Goal: Task Accomplishment & Management: Manage account settings

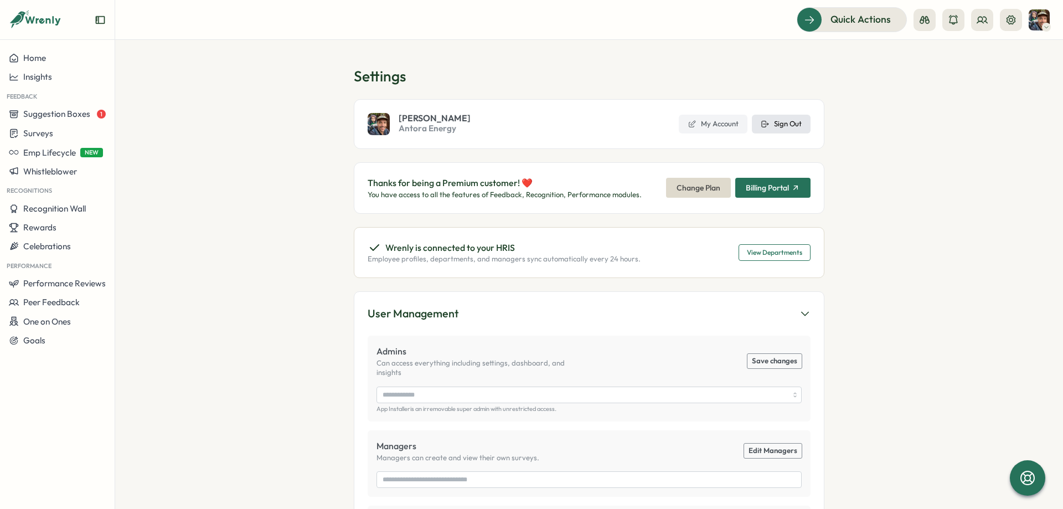
click at [769, 124] on icon at bounding box center [765, 124] width 9 height 9
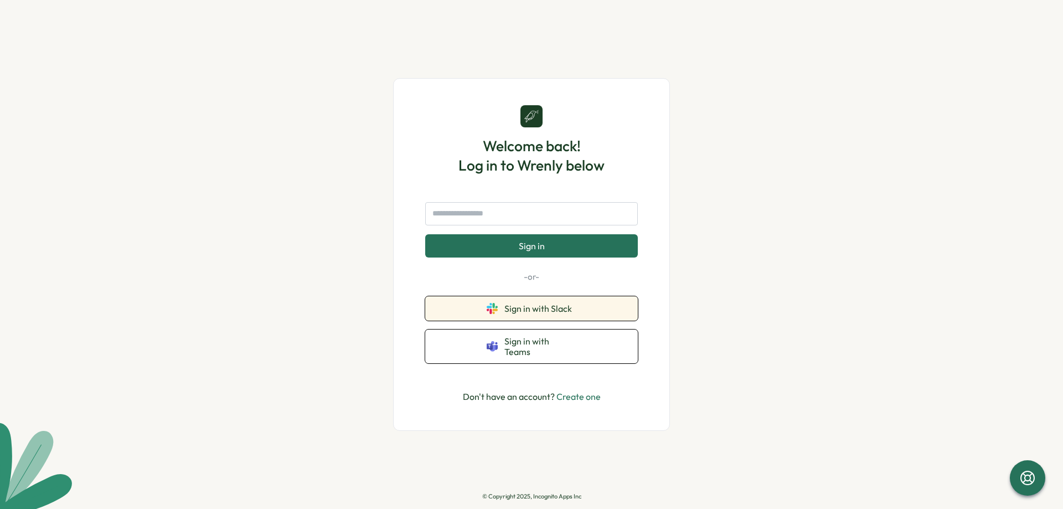
click at [565, 307] on button "Sign in with Slack" at bounding box center [531, 308] width 213 height 24
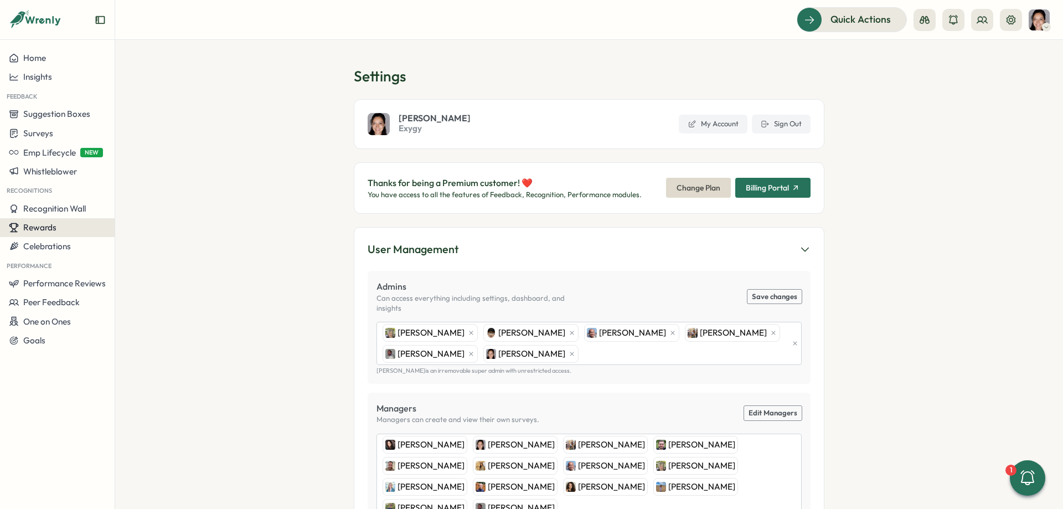
click at [58, 223] on div "Rewards" at bounding box center [57, 228] width 97 height 10
click at [175, 252] on div "Redeem Rewards" at bounding box center [158, 248] width 82 height 12
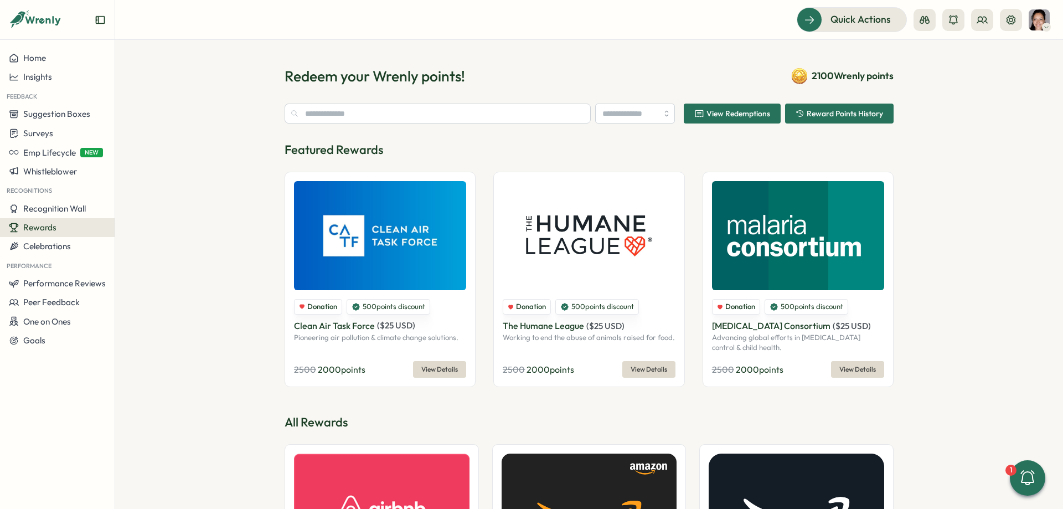
click at [75, 230] on div "Rewards" at bounding box center [57, 228] width 97 height 10
click at [153, 221] on div "Manage Redemptions" at bounding box center [158, 227] width 91 height 21
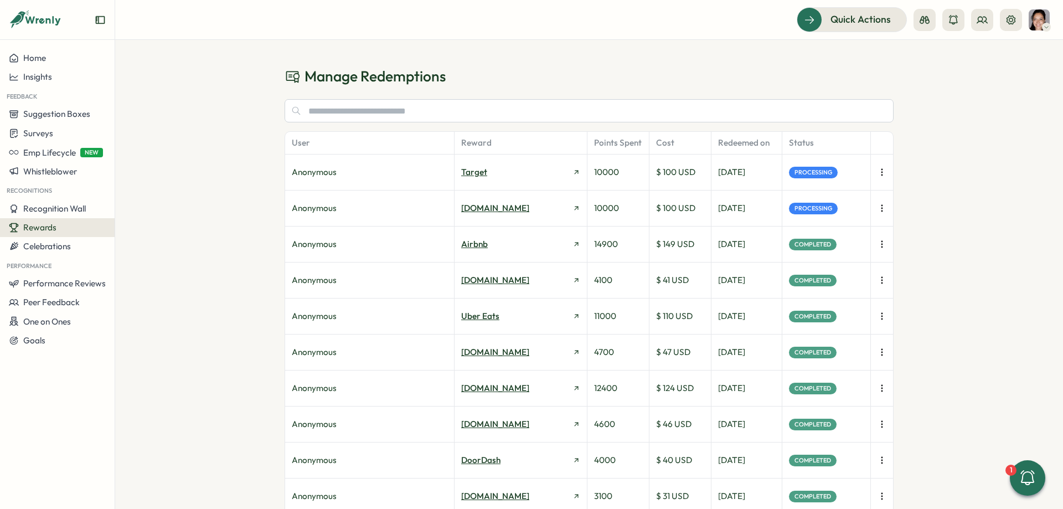
click at [882, 208] on icon "button" at bounding box center [881, 208] width 1 height 6
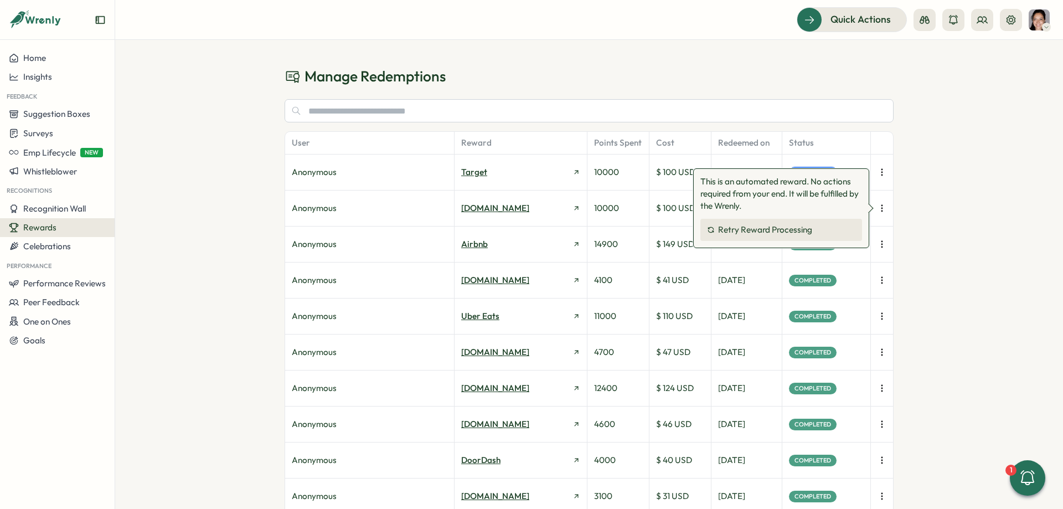
click at [827, 221] on button "Retry Reward Processing" at bounding box center [781, 230] width 162 height 22
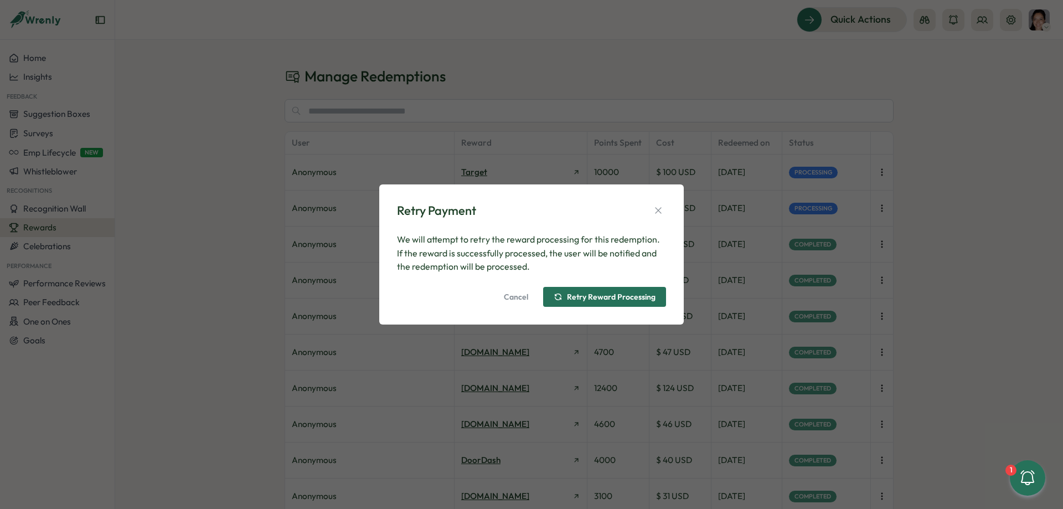
click at [610, 294] on span "Retry Reward Processing" at bounding box center [611, 297] width 89 height 8
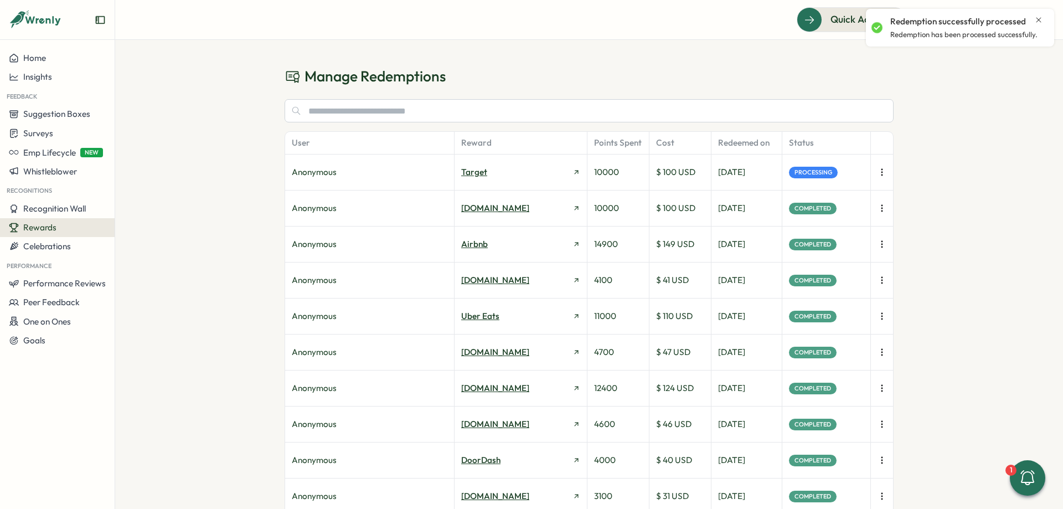
click at [881, 170] on icon "button" at bounding box center [881, 172] width 11 height 11
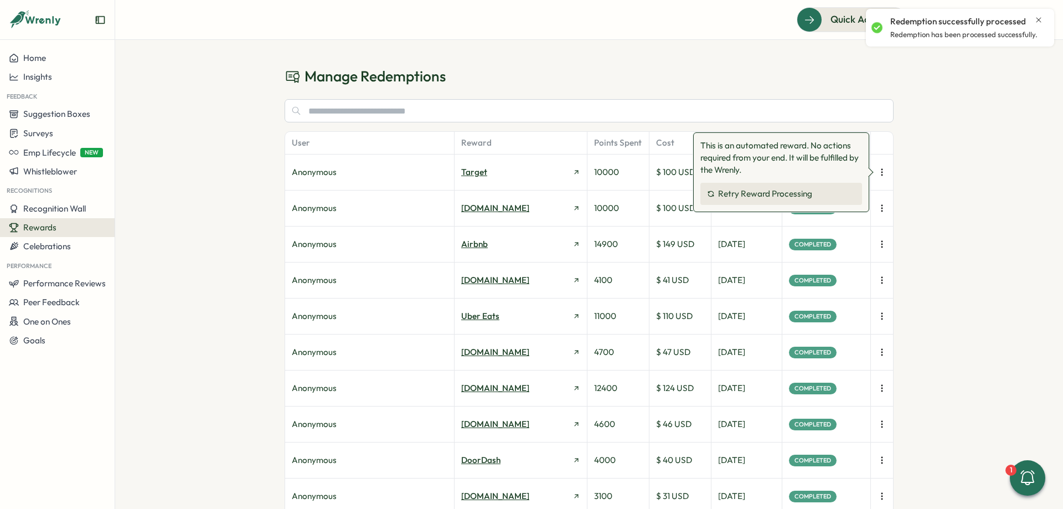
click at [802, 198] on span "Retry Reward Processing" at bounding box center [765, 194] width 94 height 10
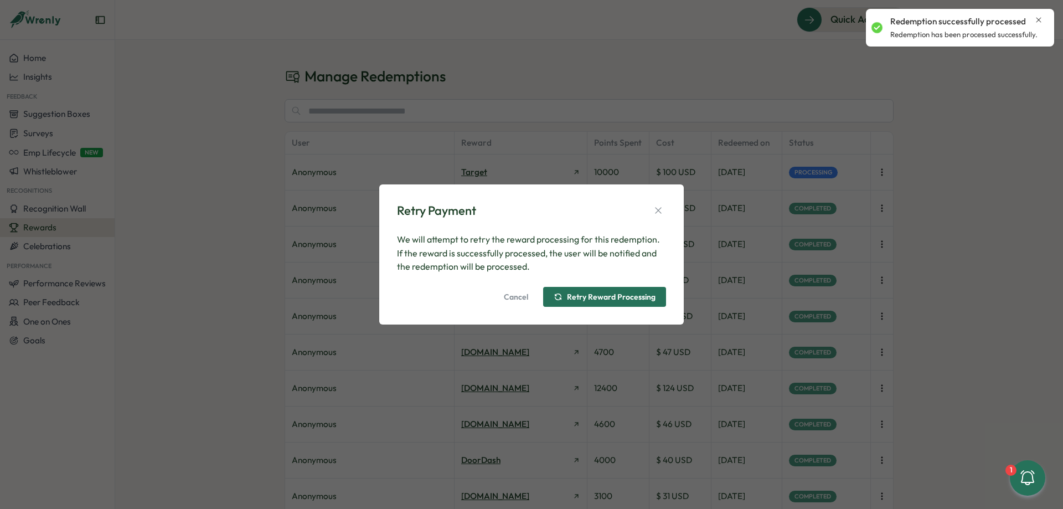
click at [612, 294] on span "Retry Reward Processing" at bounding box center [611, 297] width 89 height 8
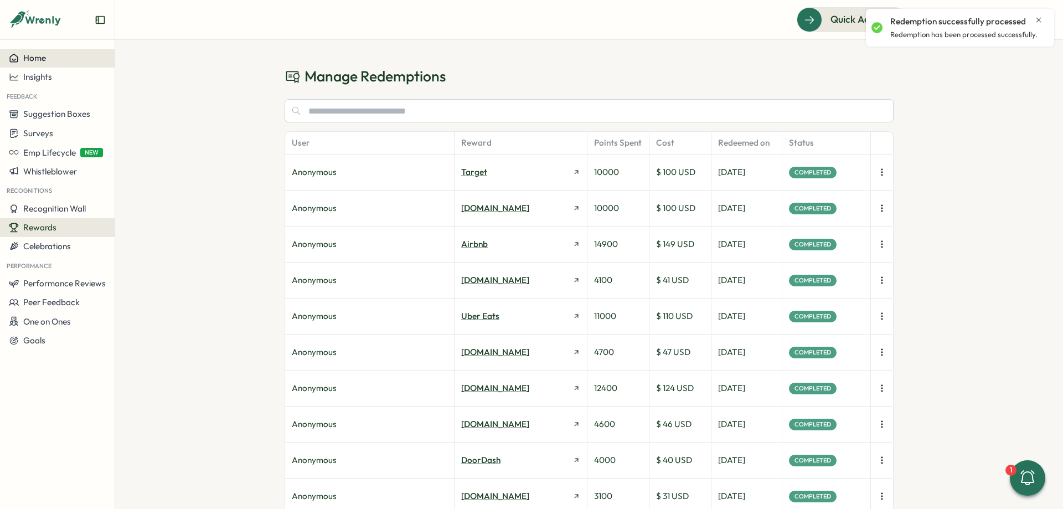
click at [43, 62] on span "Home" at bounding box center [34, 58] width 23 height 11
